Goal: Check status: Check status

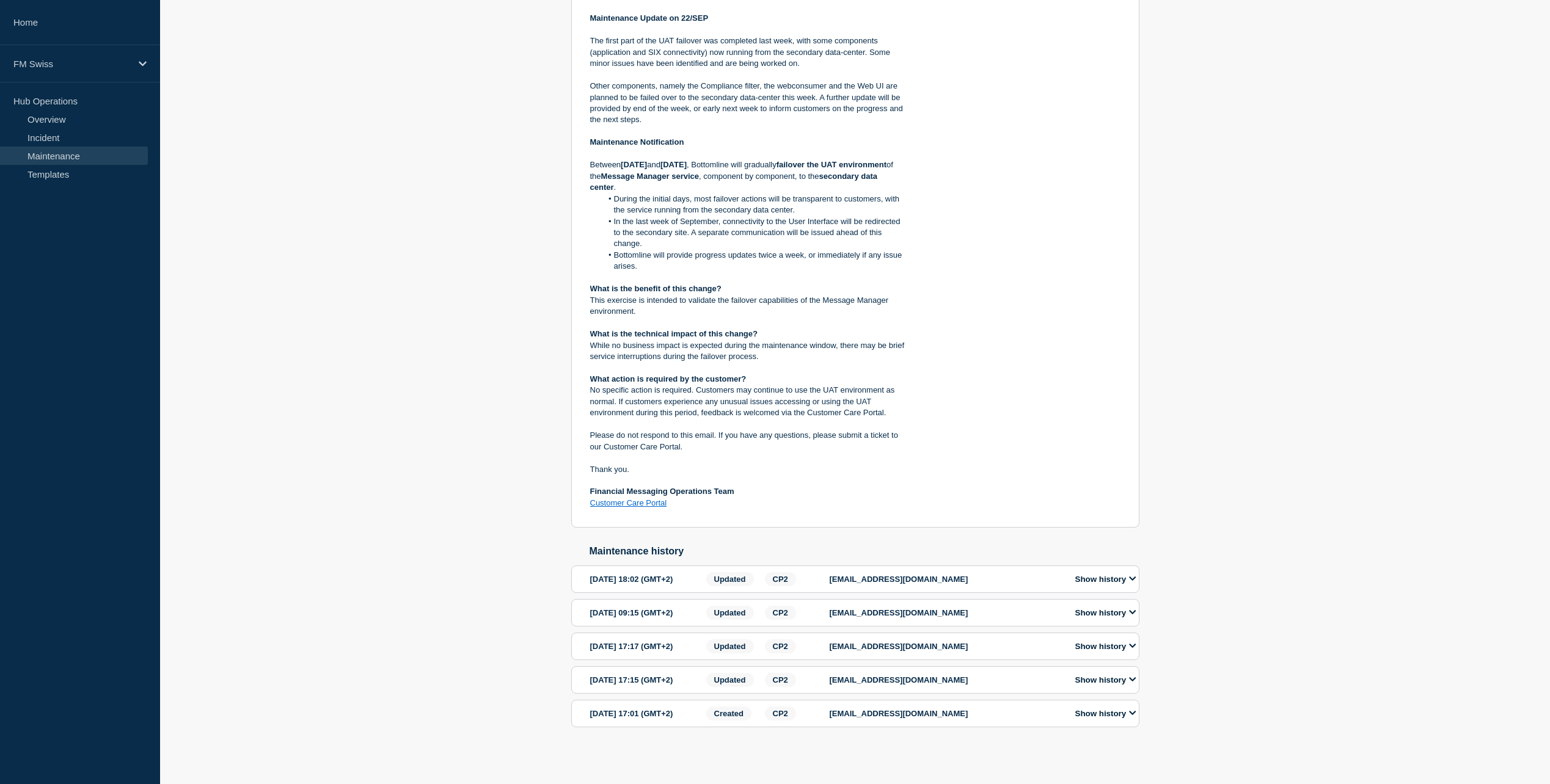
scroll to position [536, 0]
click at [1131, 575] on icon at bounding box center [1133, 579] width 8 height 8
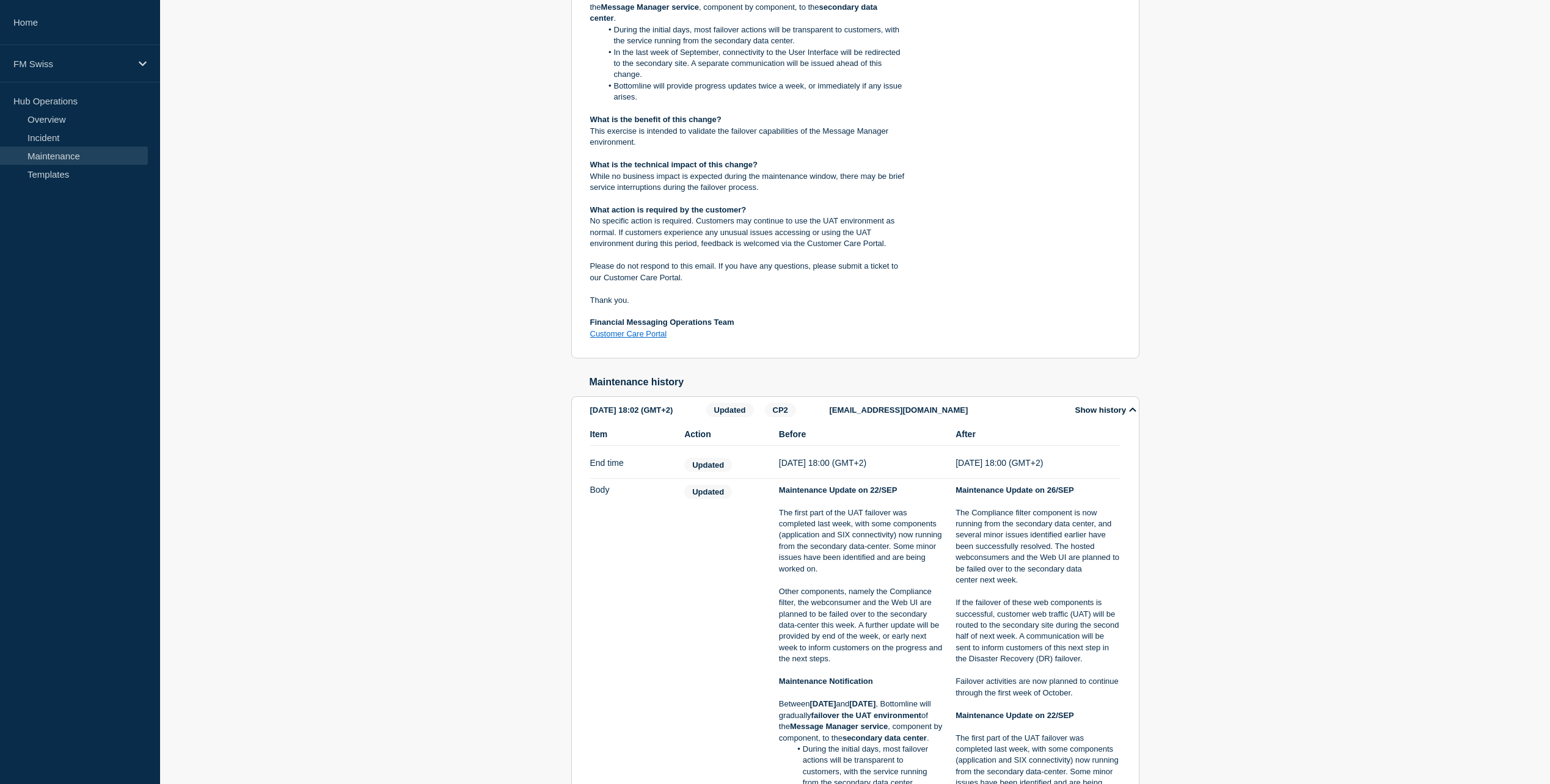
scroll to position [659, 0]
click at [1131, 413] on icon at bounding box center [1133, 409] width 8 height 8
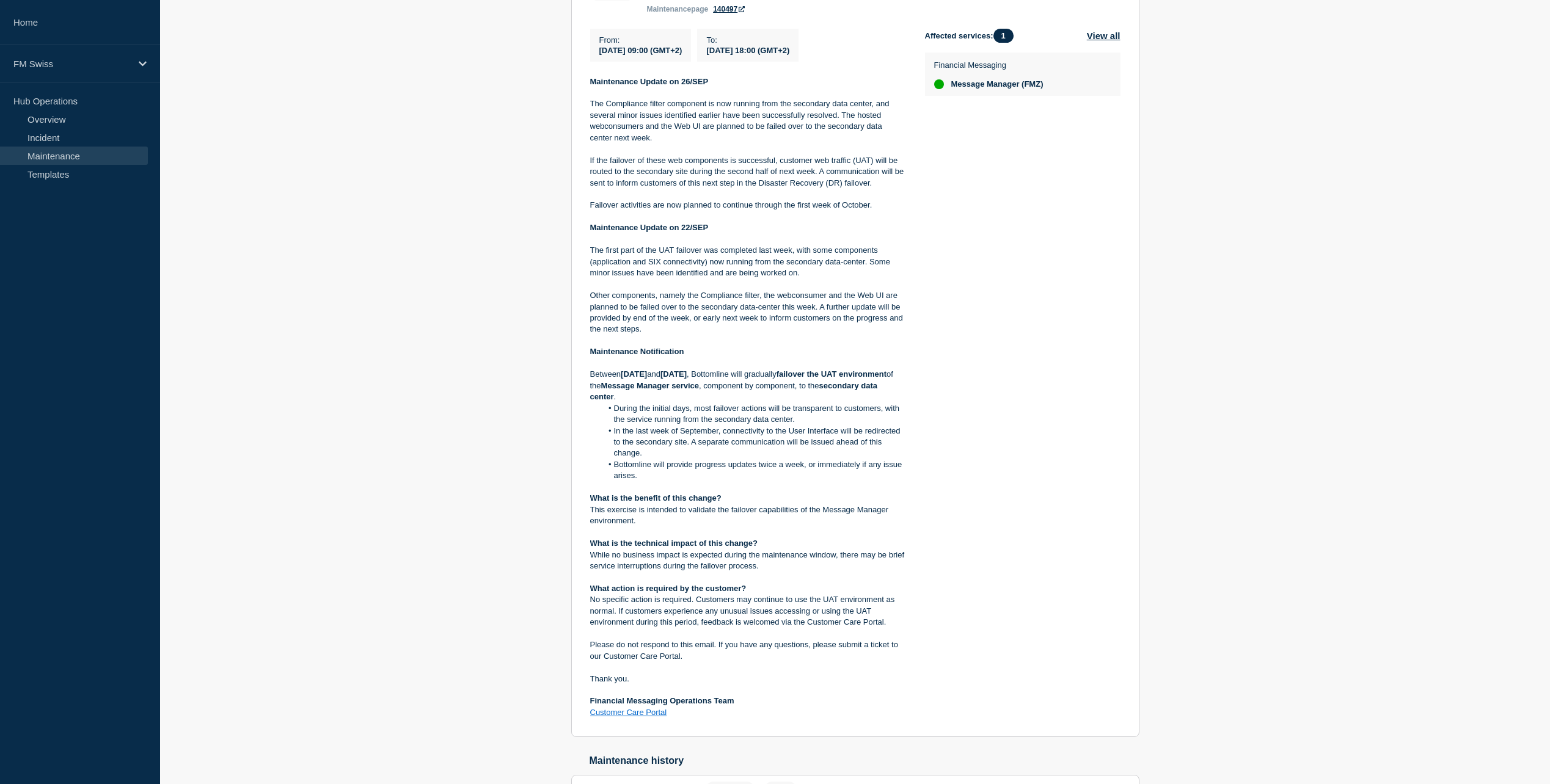
scroll to position [0, 0]
